Goal: Transaction & Acquisition: Purchase product/service

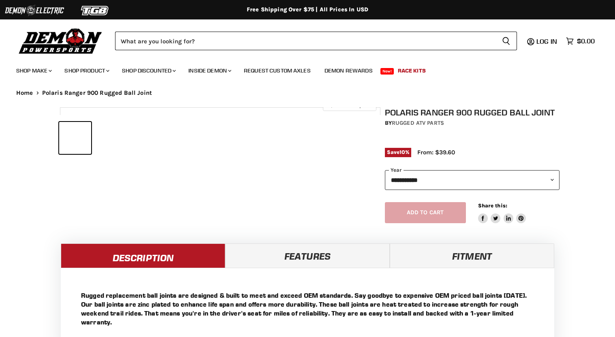
select select "******"
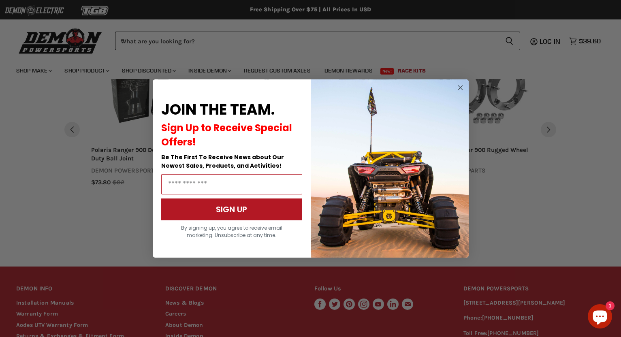
scroll to position [768, 0]
